Goal: Information Seeking & Learning: Learn about a topic

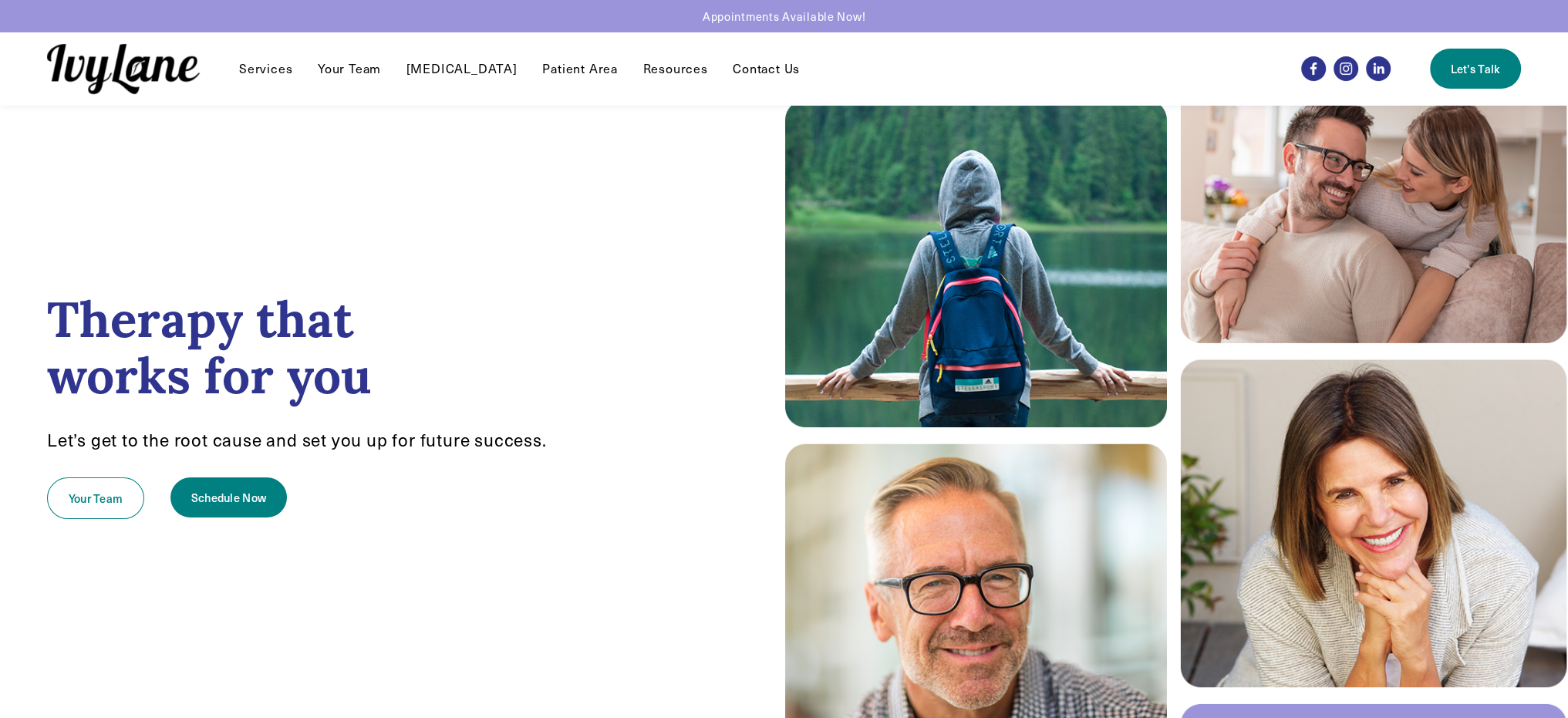
click at [455, 82] on div "Services Individual Therapy EMDR Reunification Therapy" at bounding box center [654, 69] width 1215 height 50
click at [460, 67] on link "[MEDICAL_DATA]" at bounding box center [462, 68] width 111 height 18
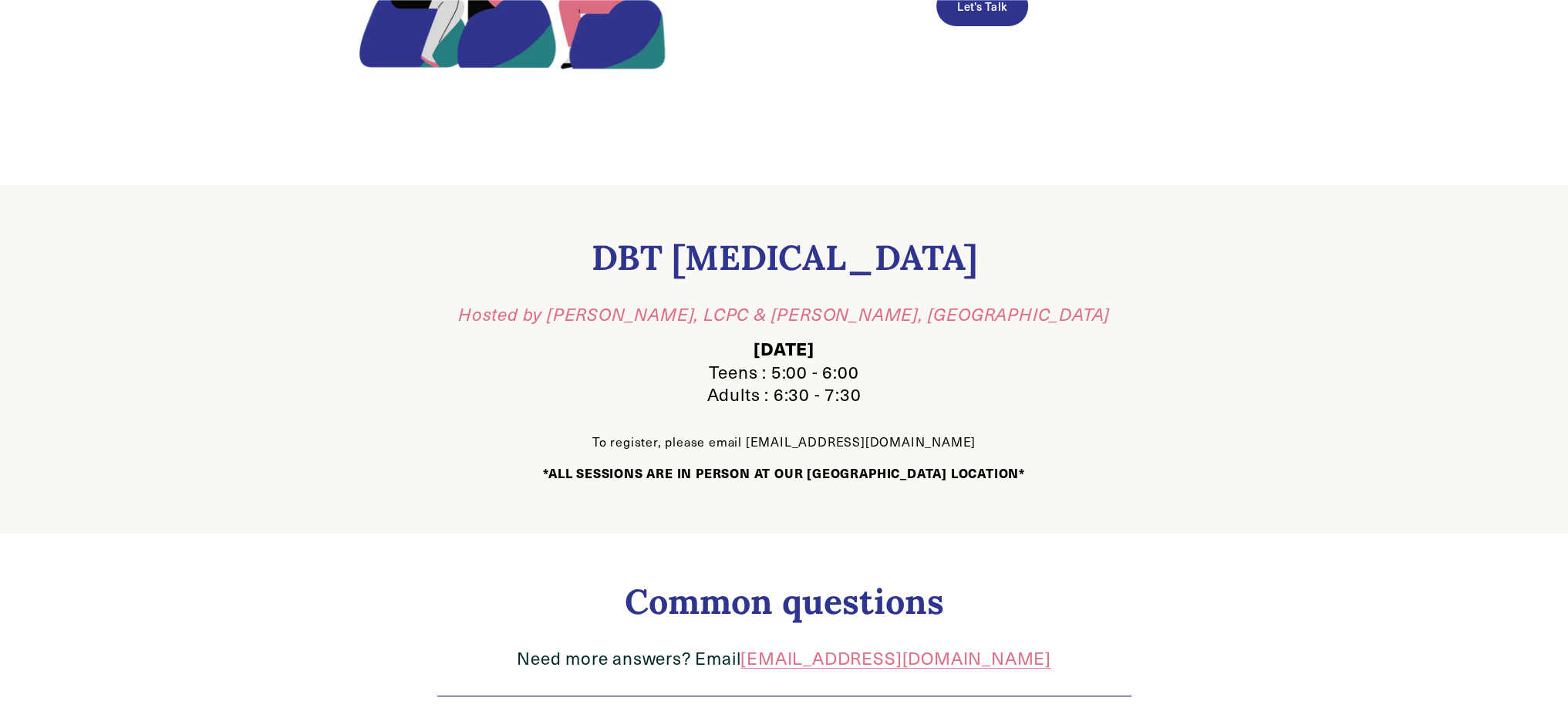
scroll to position [385, 0]
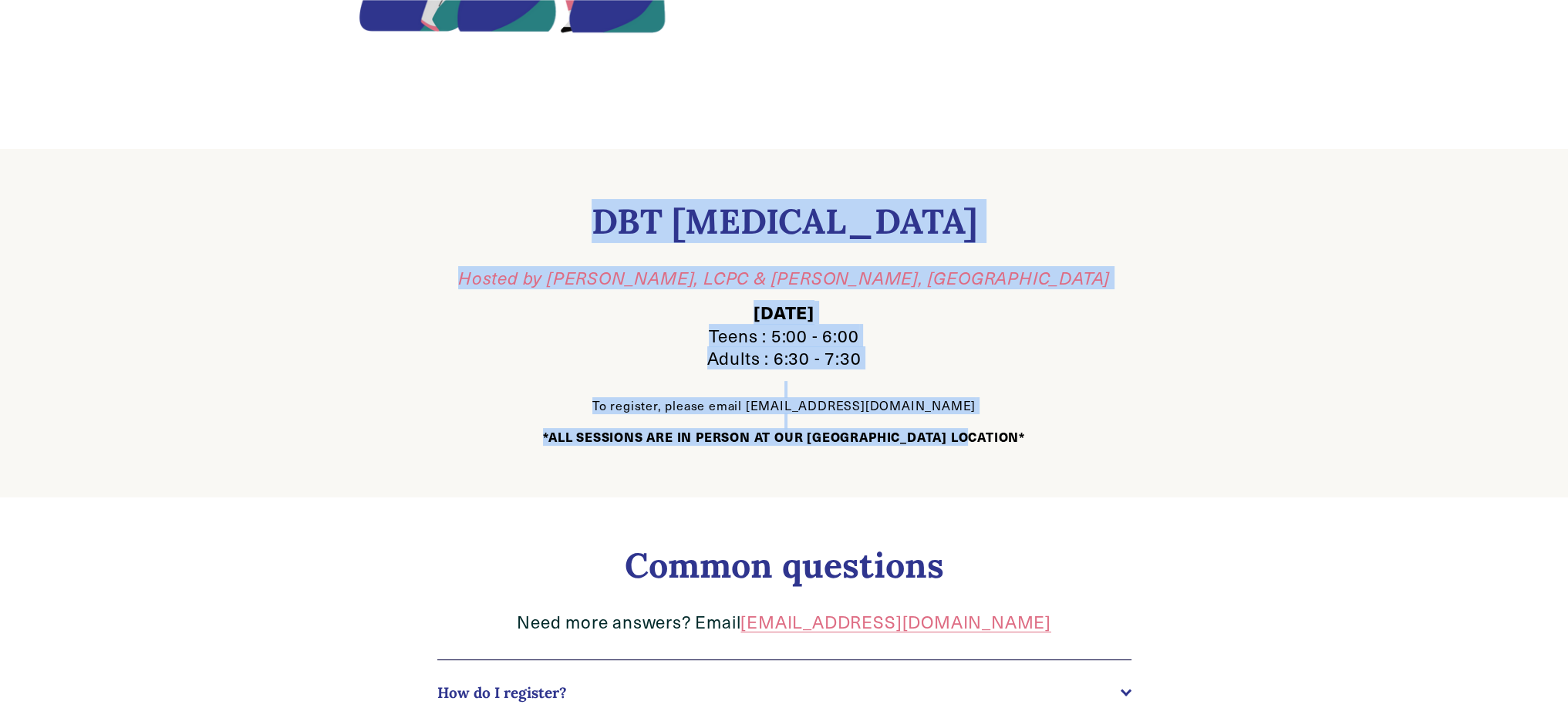
drag, startPoint x: 612, startPoint y: 228, endPoint x: 1010, endPoint y: 449, distance: 455.2
click at [1010, 449] on div "DBT [MEDICAL_DATA] Hosted by [PERSON_NAME], LCPC & [PERSON_NAME], [GEOGRAPHIC_D…" at bounding box center [784, 323] width 1020 height 349
copy div "DBT [MEDICAL_DATA] Hosted by [PERSON_NAME], LCPC & [PERSON_NAME], [GEOGRAPHIC_D…"
click at [1068, 464] on div "DBT [MEDICAL_DATA] Hosted by [PERSON_NAME], LCPC & [PERSON_NAME], [GEOGRAPHIC_D…" at bounding box center [784, 323] width 1020 height 349
